Goal: Transaction & Acquisition: Download file/media

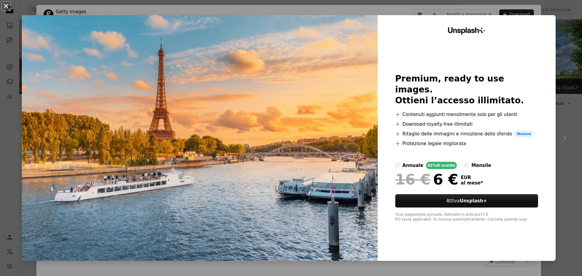
click at [6, 6] on button "An X shape" at bounding box center [5, 5] width 7 height 7
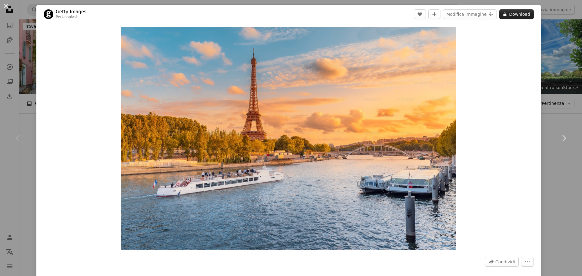
click at [516, 15] on button "A lock Download" at bounding box center [516, 14] width 35 height 10
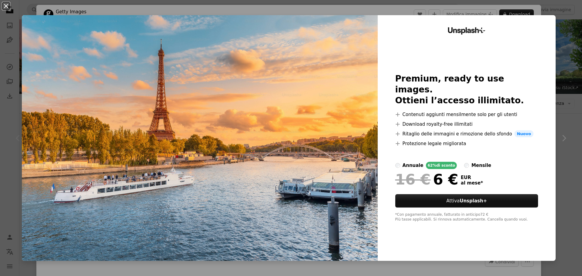
click at [4, 5] on button "An X shape" at bounding box center [5, 5] width 7 height 7
